Goal: Information Seeking & Learning: Learn about a topic

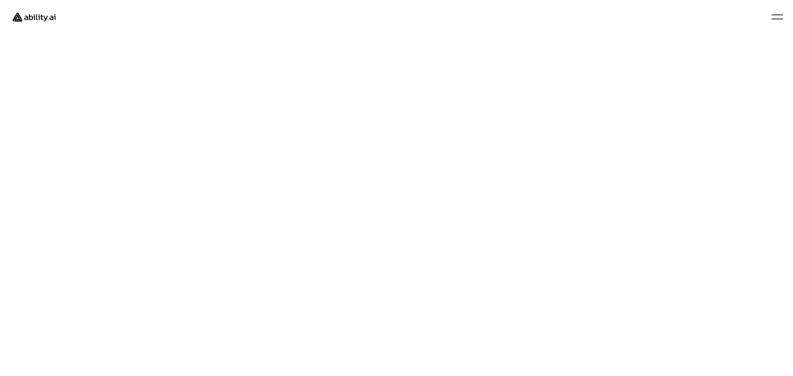
click at [47, 15] on img at bounding box center [34, 17] width 55 height 21
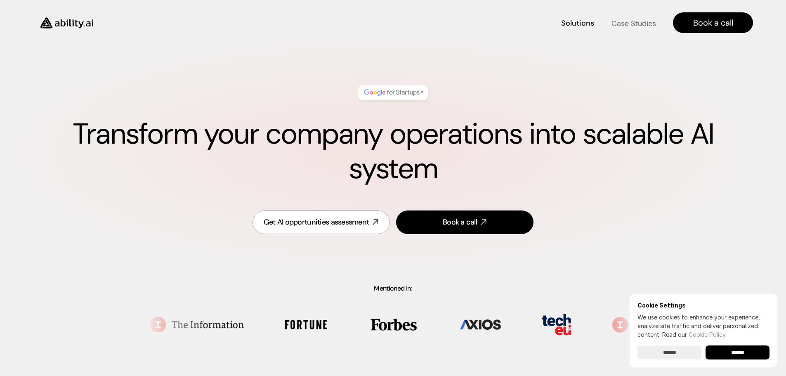
click at [622, 19] on h4 "Case Studies" at bounding box center [633, 23] width 45 height 10
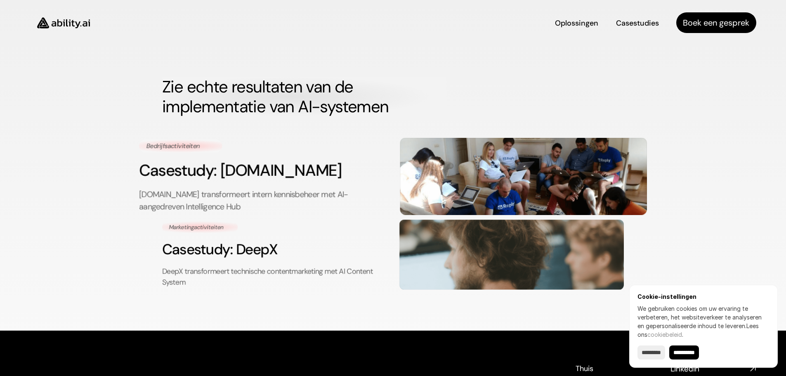
click at [331, 156] on div "Bedrijfsactiviteiten Casestudy: Reply.io Reply.io transformeert intern kennisbe…" at bounding box center [262, 176] width 247 height 74
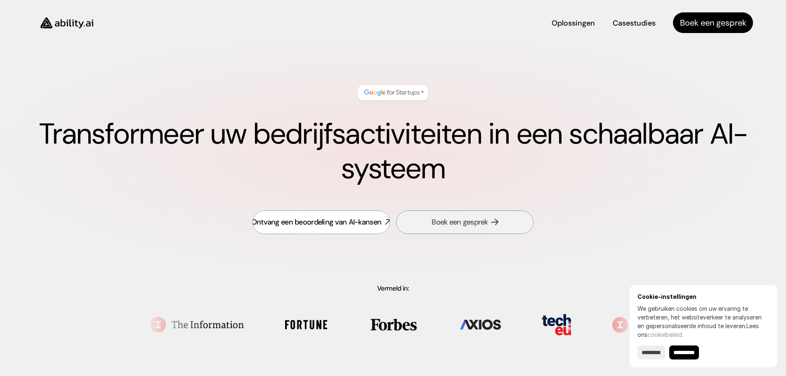
click at [455, 218] on font "Boek een gesprek" at bounding box center [460, 222] width 56 height 10
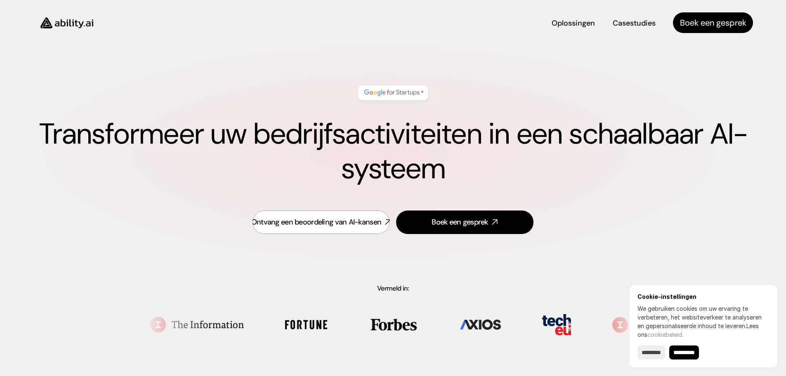
click at [83, 24] on img at bounding box center [67, 23] width 68 height 26
click at [693, 354] on input "**********" at bounding box center [685, 353] width 30 height 14
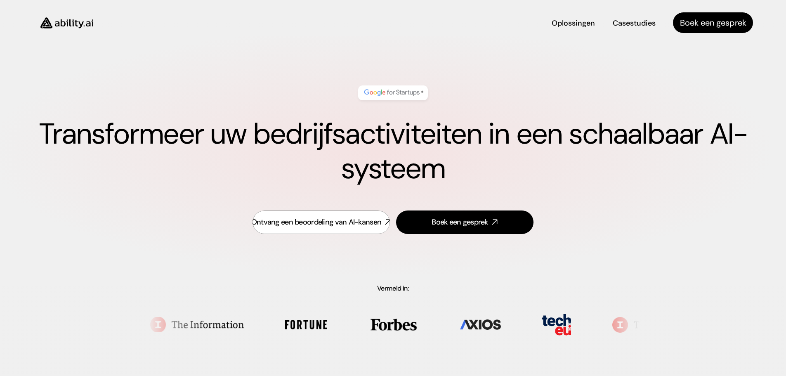
type input "******"
click at [586, 19] on font "Oplossingen" at bounding box center [574, 22] width 42 height 10
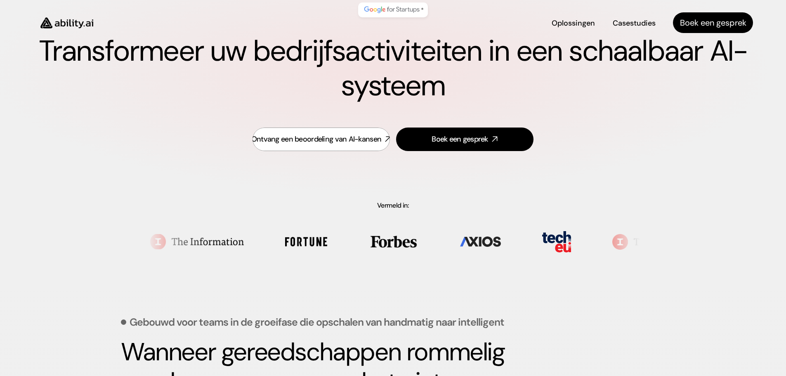
scroll to position [83, 0]
click at [644, 26] on font "Casestudies" at bounding box center [635, 23] width 42 height 10
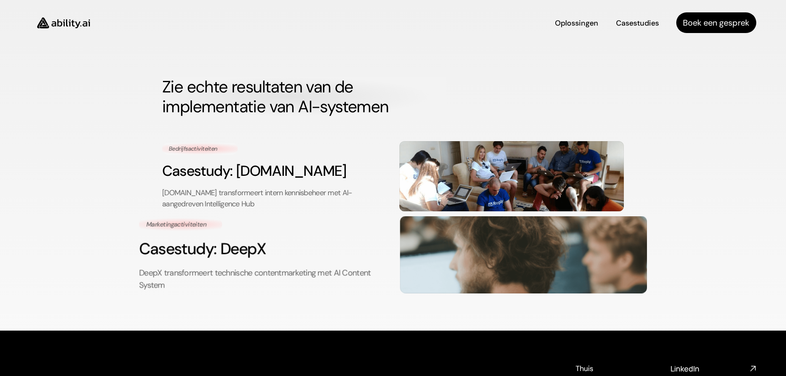
click at [309, 234] on div "Marketingactiviteiten Casestudy: DeepX DeepX transformeert technische contentma…" at bounding box center [262, 255] width 247 height 74
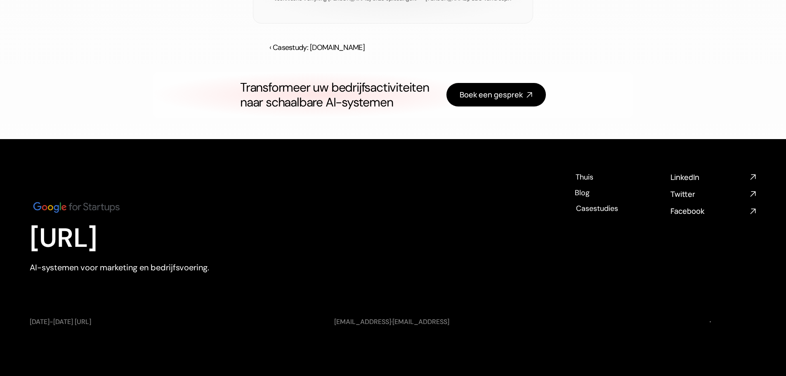
scroll to position [1772, 0]
